Goal: Find specific page/section: Find specific page/section

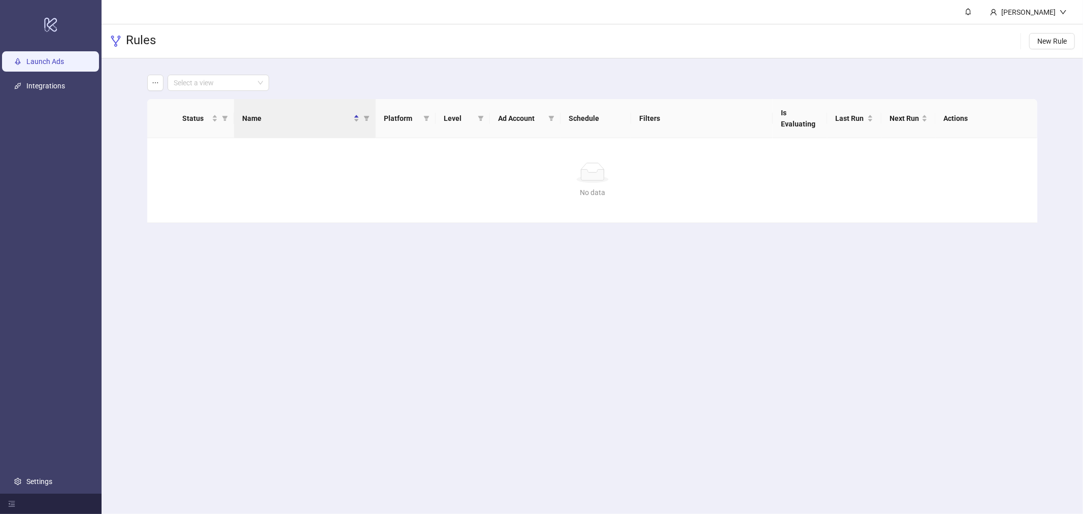
click at [64, 64] on link "Launch Ads" at bounding box center [45, 61] width 38 height 8
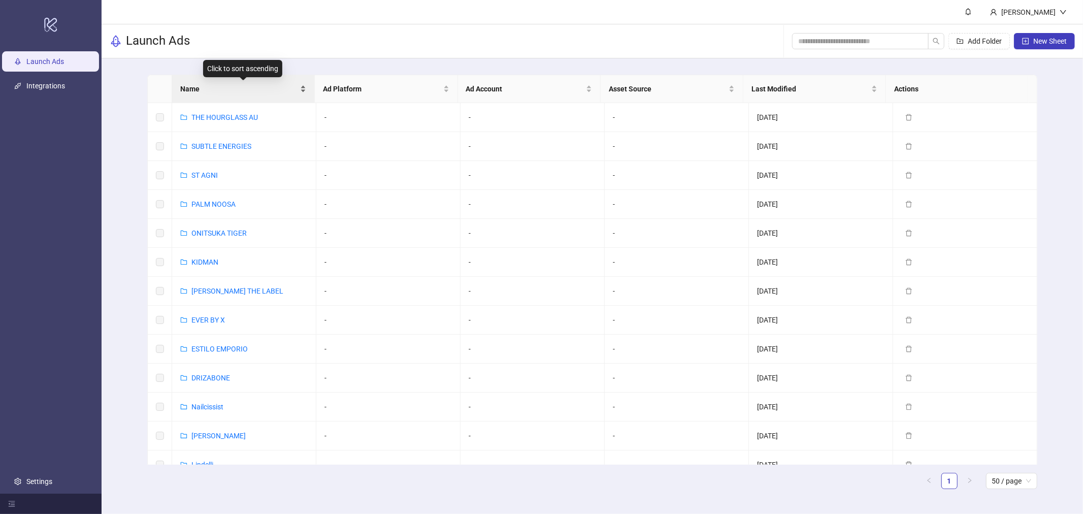
click at [254, 92] on span "Name" at bounding box center [239, 88] width 118 height 11
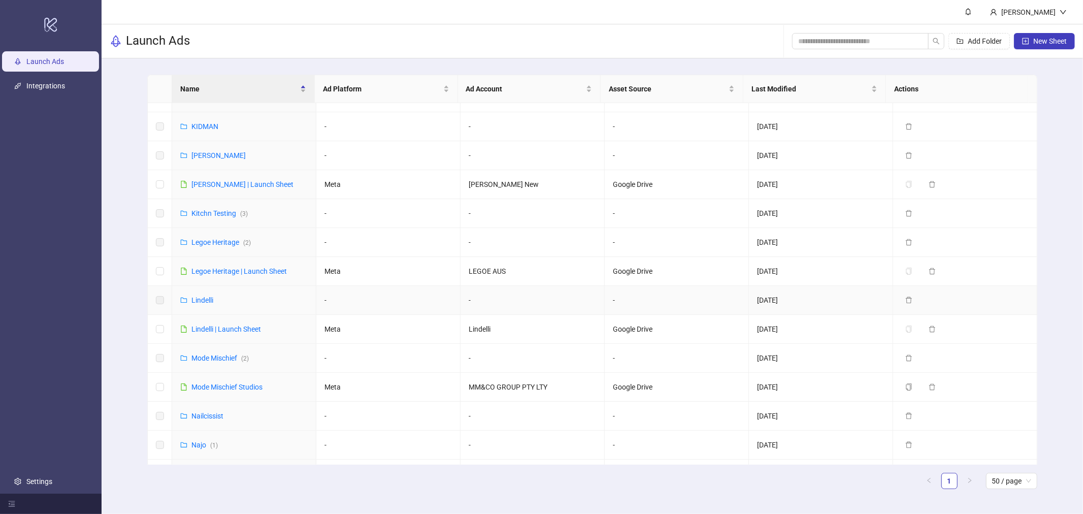
scroll to position [652, 0]
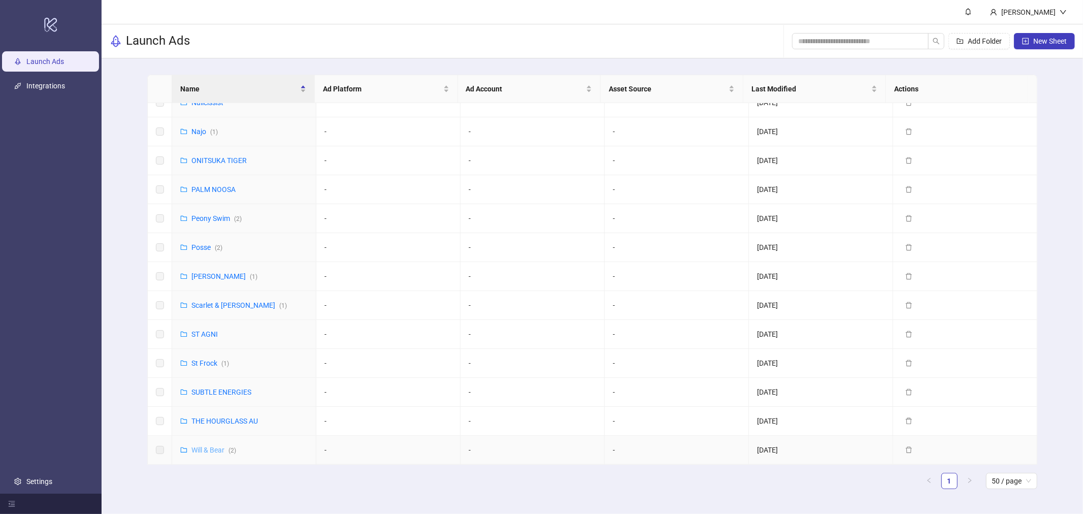
click at [210, 450] on link "Will & Bear ( 2 )" at bounding box center [213, 450] width 45 height 8
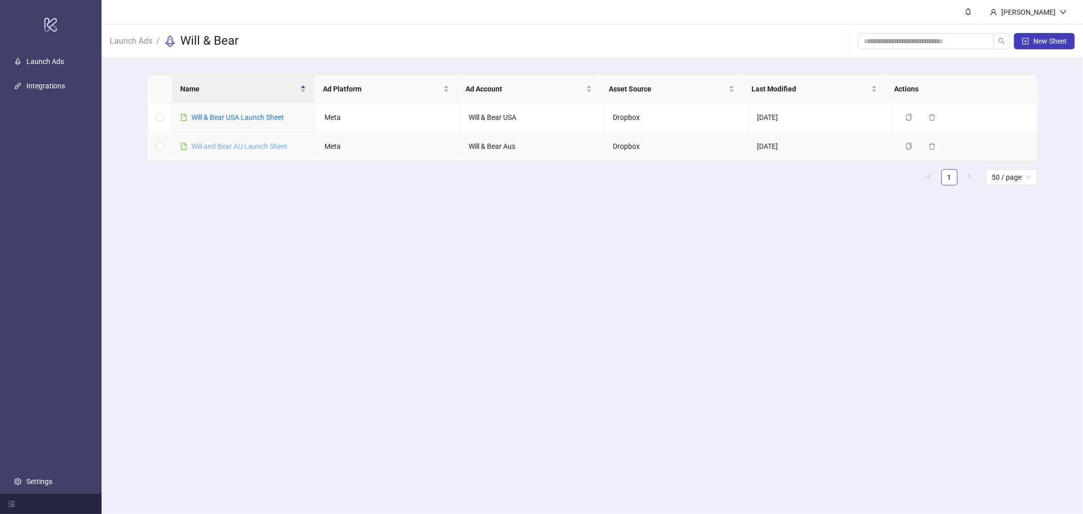
click at [239, 145] on link "Will and Bear AU Launch Sheet" at bounding box center [239, 146] width 96 height 8
